Goal: Download file/media

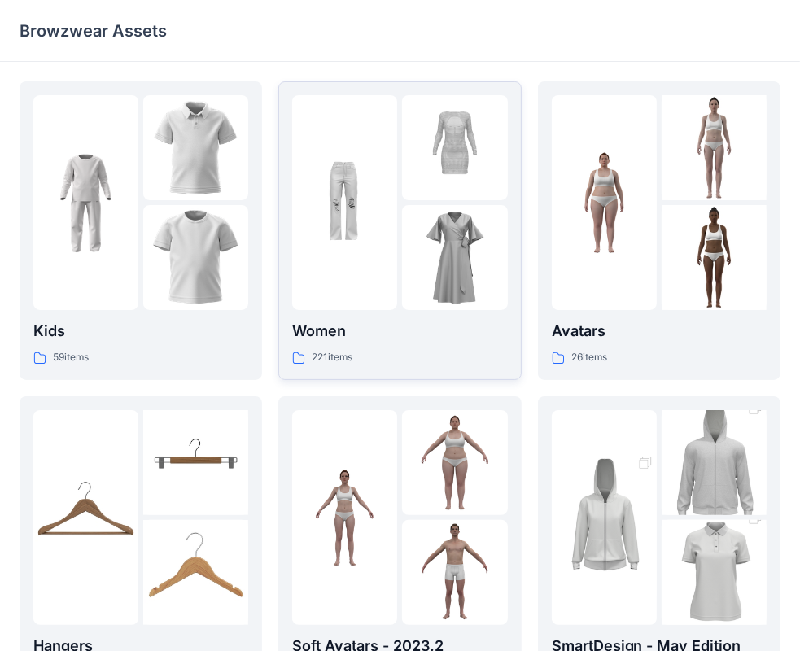
click at [396, 339] on p "Women" at bounding box center [399, 331] width 215 height 23
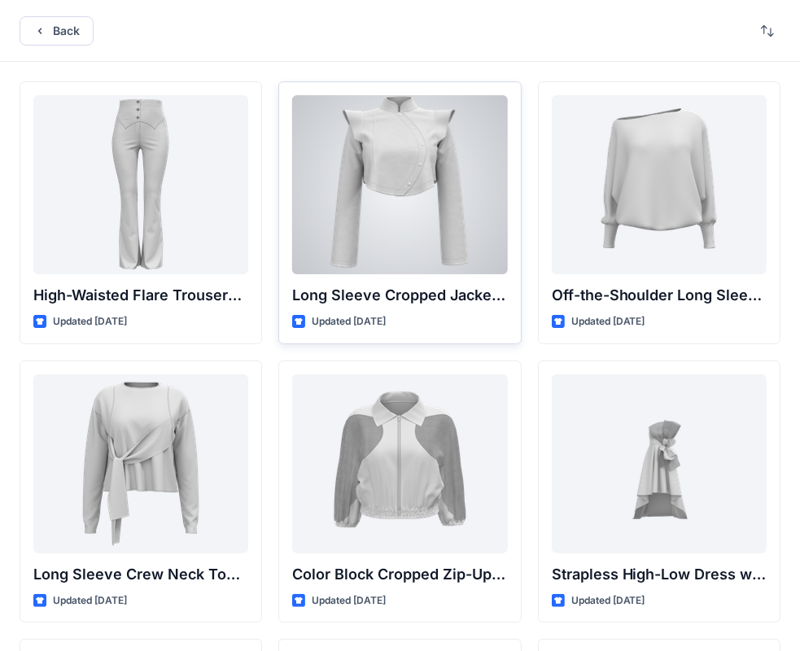
click at [434, 227] on div at bounding box center [399, 184] width 215 height 179
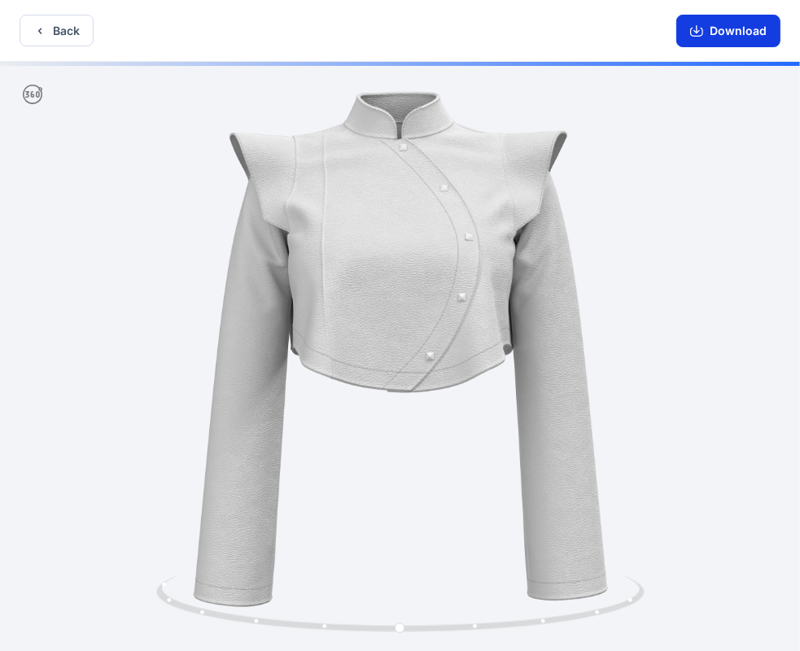
click at [714, 37] on button "Download" at bounding box center [728, 31] width 104 height 33
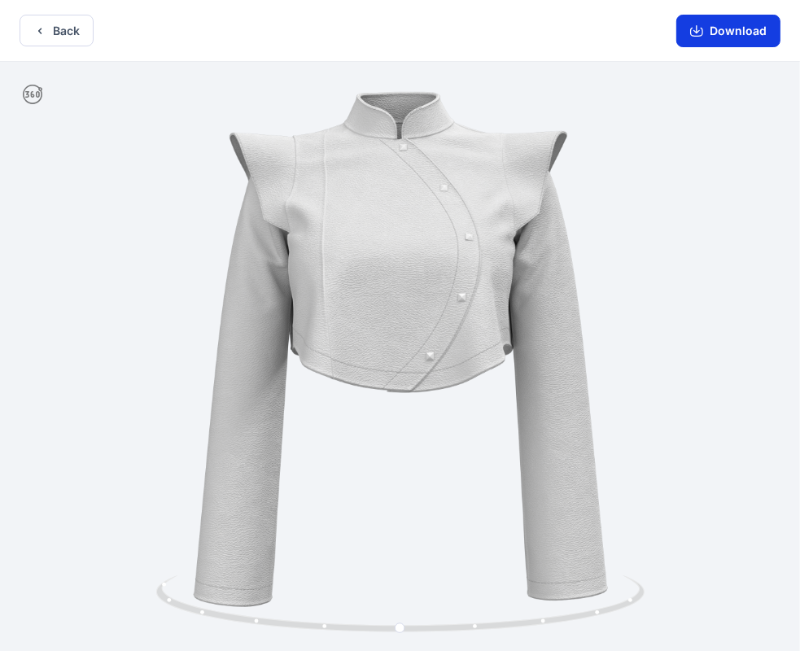
click at [710, 22] on button "Download" at bounding box center [728, 31] width 104 height 33
click at [695, 32] on icon "button" at bounding box center [696, 30] width 13 height 13
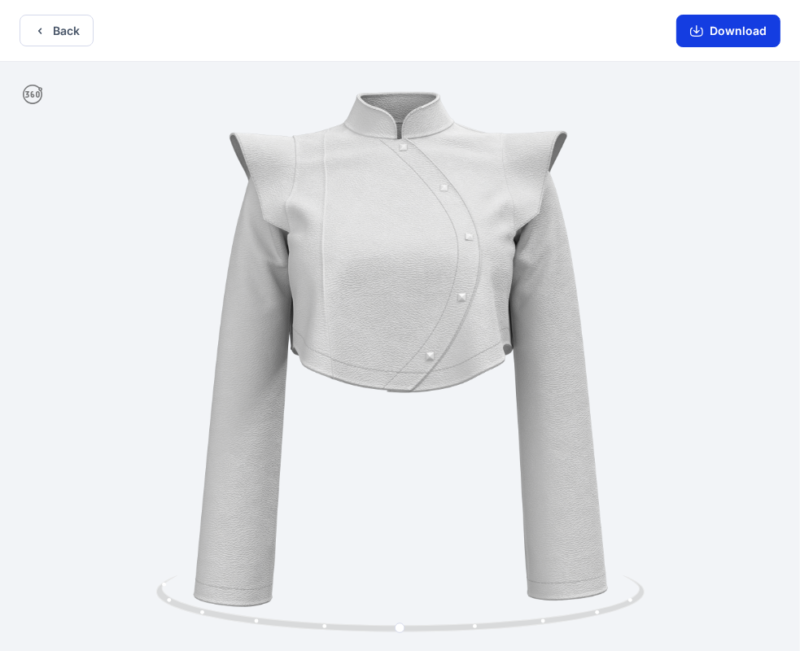
click at [695, 32] on icon "button" at bounding box center [696, 30] width 13 height 13
click at [711, 24] on button "Download" at bounding box center [728, 31] width 104 height 33
click at [700, 32] on icon "button" at bounding box center [696, 30] width 13 height 13
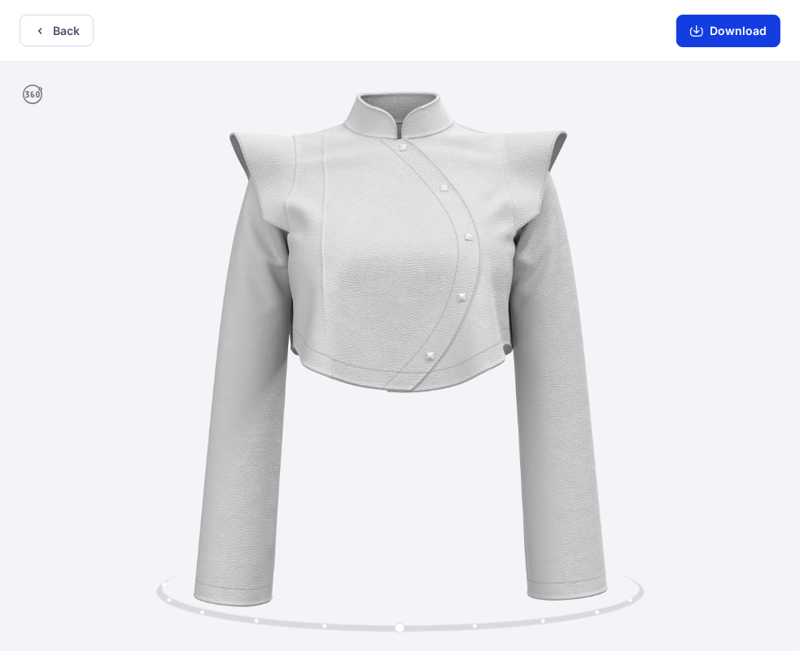
click at [700, 32] on icon "button" at bounding box center [696, 30] width 13 height 13
click at [374, 194] on div at bounding box center [400, 358] width 800 height 592
drag, startPoint x: 374, startPoint y: 194, endPoint x: 486, endPoint y: 302, distance: 156.0
click at [486, 302] on div at bounding box center [400, 358] width 800 height 592
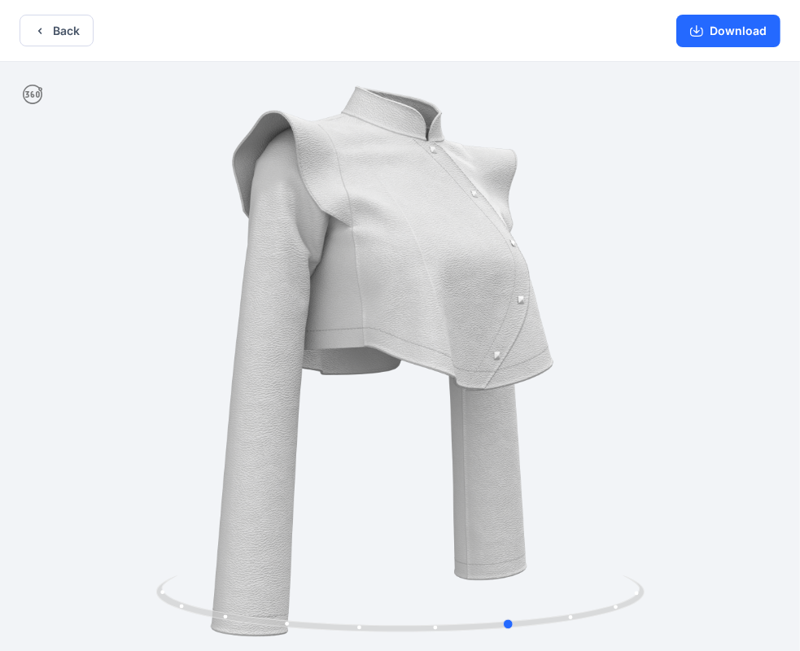
click at [486, 302] on div at bounding box center [400, 358] width 800 height 592
